Goal: Contribute content: Add original content to the website for others to see

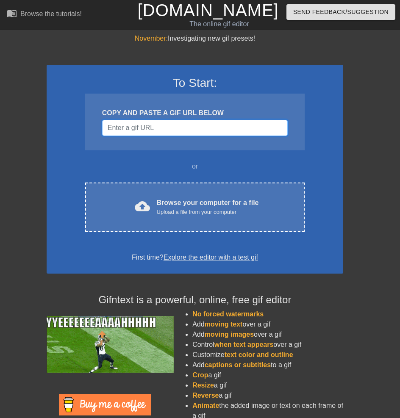
click at [176, 130] on input "Username" at bounding box center [195, 128] width 186 height 16
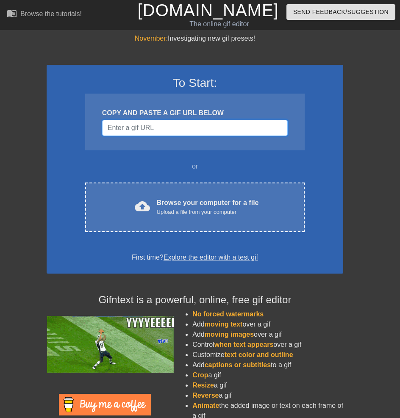
click at [193, 126] on input "Username" at bounding box center [195, 128] width 186 height 16
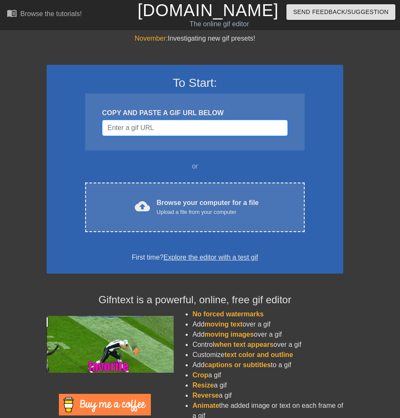
paste input "[URL][DOMAIN_NAME]"
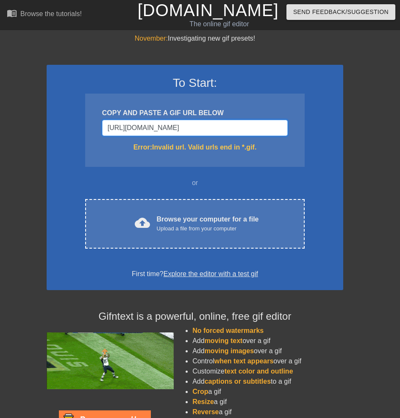
scroll to position [0, 46]
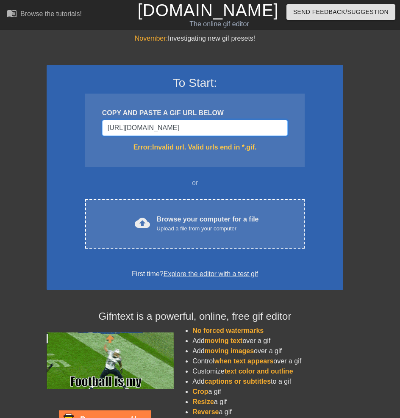
type input "[URL][DOMAIN_NAME][DOMAIN_NAME]"
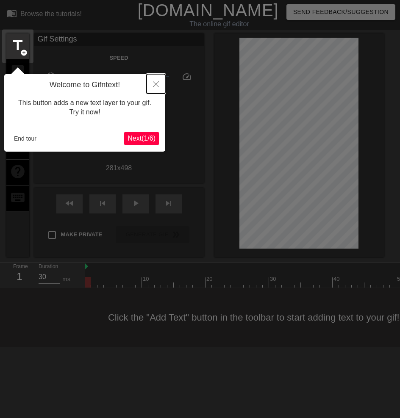
click at [157, 84] on icon "Close" at bounding box center [156, 84] width 6 height 6
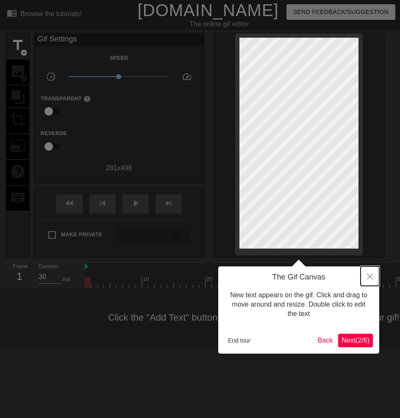
click at [369, 280] on icon "Close" at bounding box center [370, 277] width 6 height 6
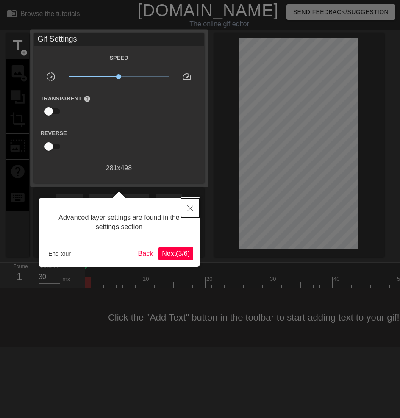
click at [189, 208] on icon "Close" at bounding box center [190, 209] width 6 height 6
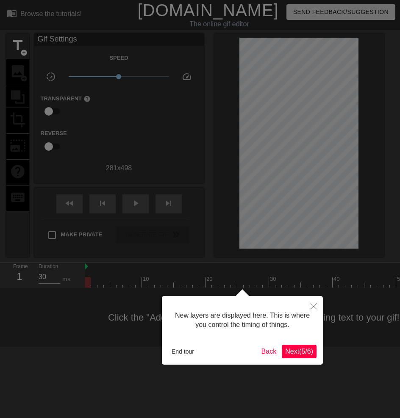
scroll to position [7, 0]
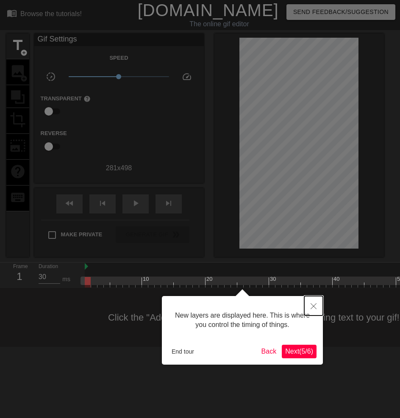
click at [313, 305] on icon "Close" at bounding box center [314, 306] width 6 height 6
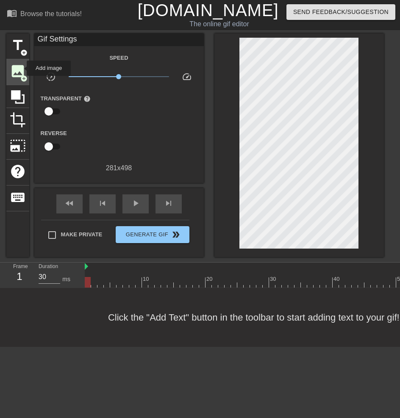
click at [21, 68] on span "image" at bounding box center [18, 71] width 16 height 16
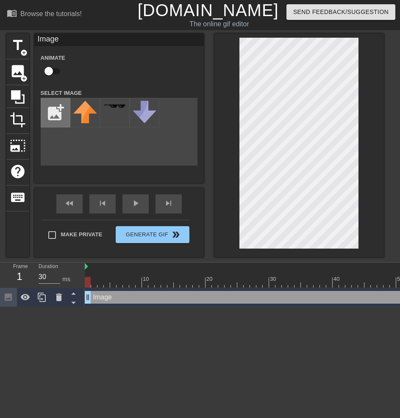
click at [54, 109] on input "file" at bounding box center [55, 112] width 29 height 29
type input "C:\fakepath\20250808_101242-removebg-preview.png"
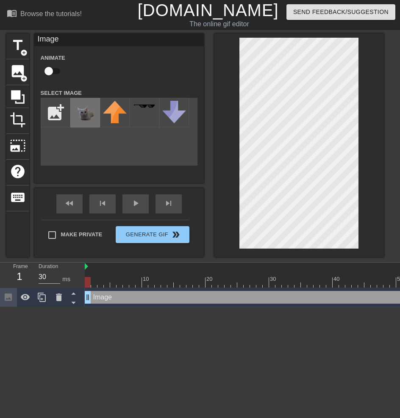
click at [83, 107] on img at bounding box center [85, 117] width 24 height 32
click at [91, 112] on img at bounding box center [85, 117] width 24 height 32
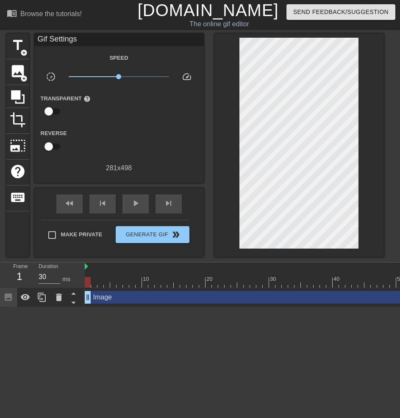
click at [205, 307] on html "menu_book Browse the tutorials! [DOMAIN_NAME] The online gif editor Send Feedba…" at bounding box center [200, 153] width 400 height 307
drag, startPoint x: 198, startPoint y: 323, endPoint x: 1, endPoint y: 94, distance: 302.6
click at [198, 307] on html "menu_book Browse the tutorials! [DOMAIN_NAME] The online gif editor Send Feedba…" at bounding box center [200, 153] width 400 height 307
click at [19, 62] on div "image add_circle" at bounding box center [17, 72] width 23 height 26
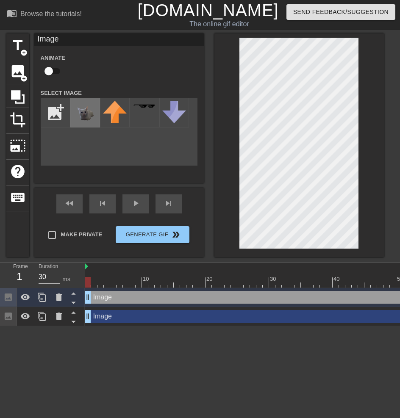
click at [87, 111] on img at bounding box center [85, 117] width 24 height 32
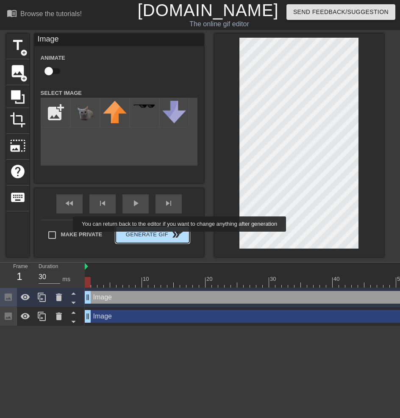
click at [170, 236] on span "Generate Gif double_arrow" at bounding box center [152, 235] width 67 height 10
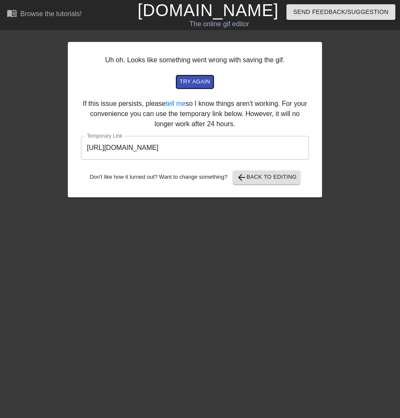
click at [190, 81] on span "try again" at bounding box center [195, 82] width 31 height 10
